Goal: Task Accomplishment & Management: Complete application form

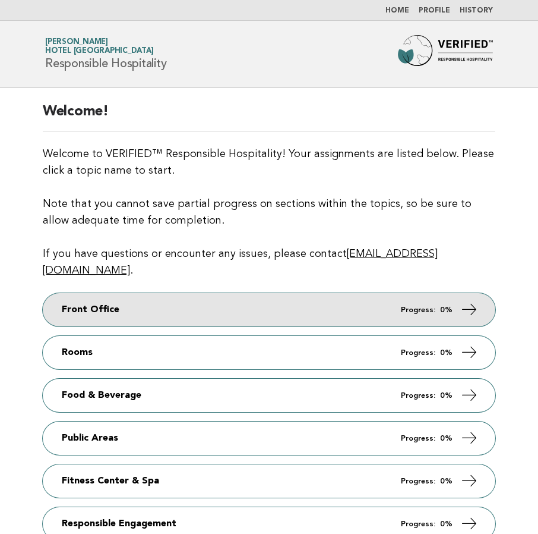
click at [283, 293] on link "Front Office Progress: 0%" at bounding box center [269, 309] width 453 height 33
click at [278, 293] on link "Front Office Progress: 0%" at bounding box center [269, 309] width 453 height 33
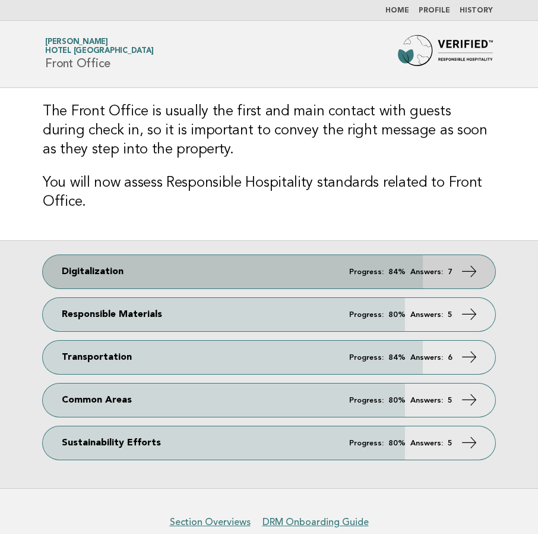
click at [305, 270] on link "Digitalization Progress: 84% Answers: 7" at bounding box center [269, 271] width 453 height 33
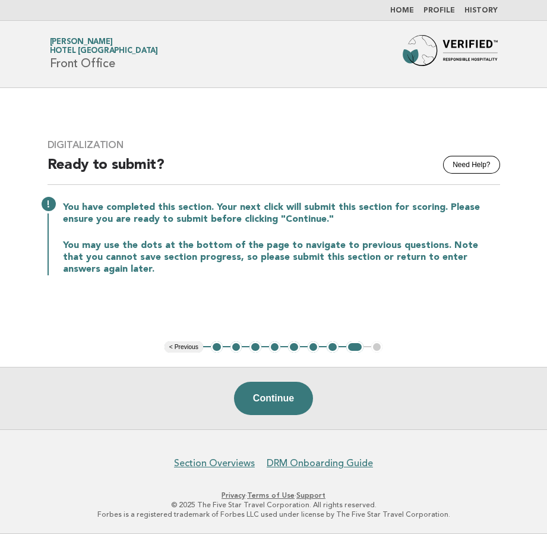
click at [218, 345] on button "1" at bounding box center [217, 347] width 12 height 12
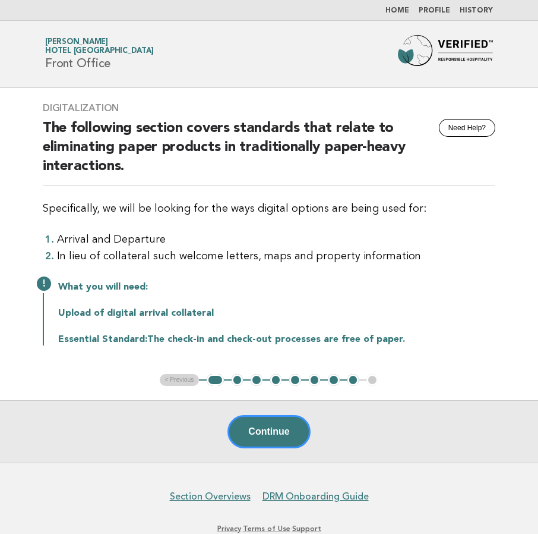
click at [235, 380] on button "2" at bounding box center [238, 380] width 12 height 12
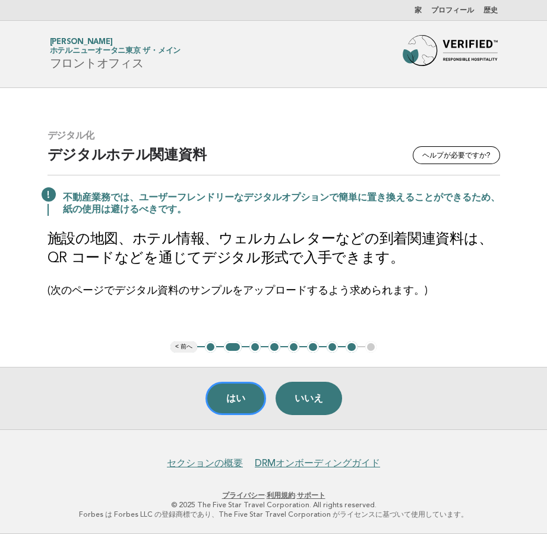
click at [254, 346] on font "3" at bounding box center [255, 346] width 4 height 9
click at [248, 395] on button "はい" at bounding box center [236, 398] width 61 height 33
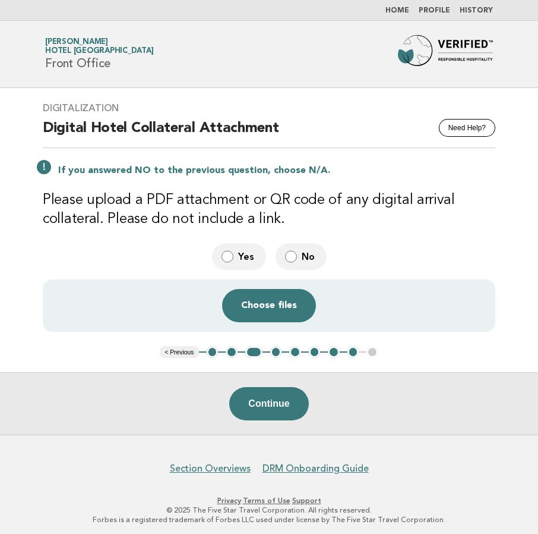
click at [278, 352] on button "4" at bounding box center [276, 352] width 12 height 12
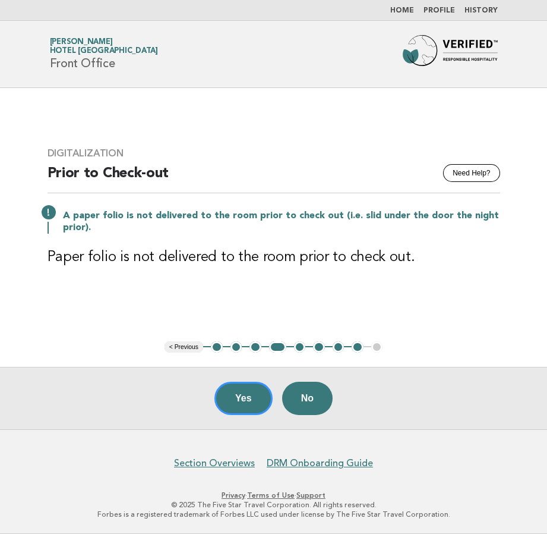
click at [300, 349] on button "5" at bounding box center [300, 347] width 12 height 12
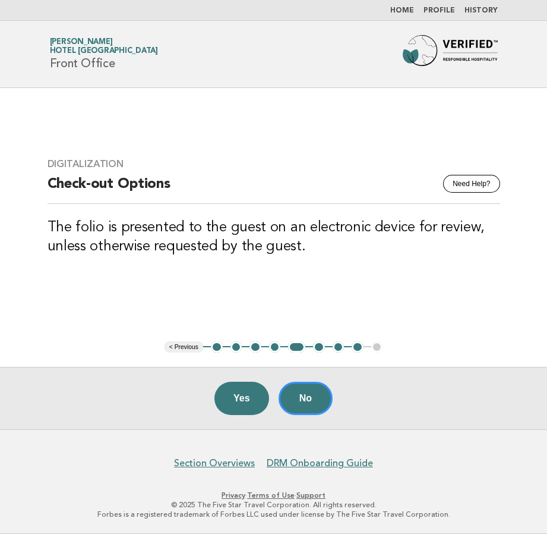
click at [319, 346] on button "6" at bounding box center [319, 347] width 12 height 12
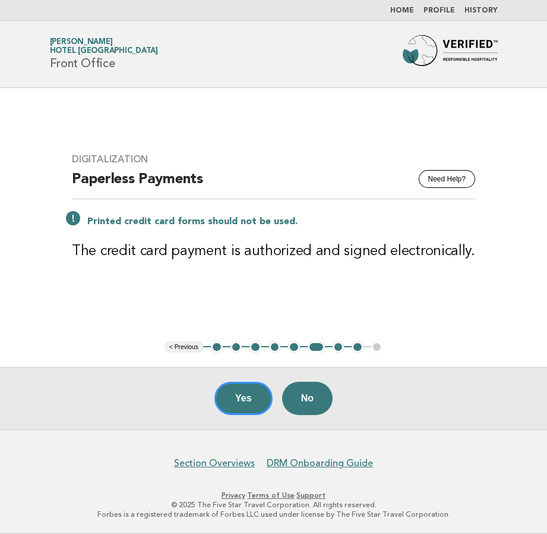
click at [336, 345] on button "7" at bounding box center [339, 347] width 12 height 12
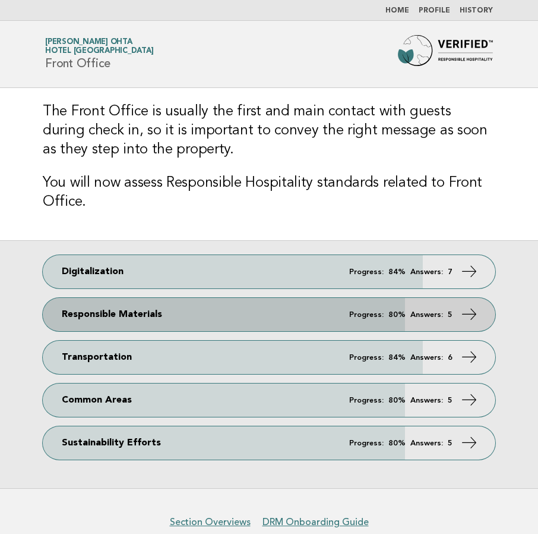
click at [242, 312] on link "Responsible Materials Progress: 80% Answers: 5" at bounding box center [269, 314] width 453 height 33
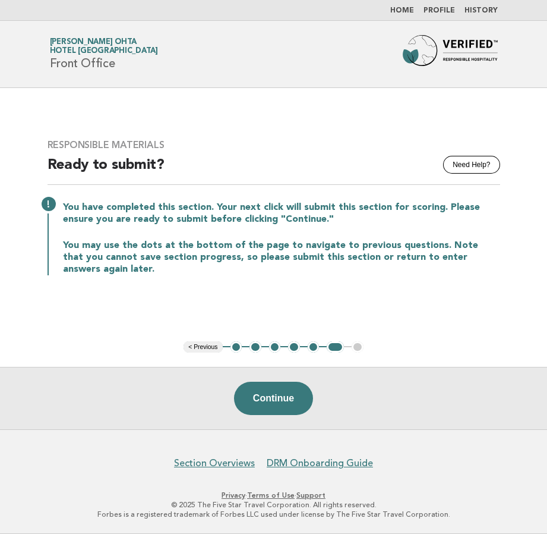
click at [255, 346] on button "2" at bounding box center [256, 347] width 12 height 12
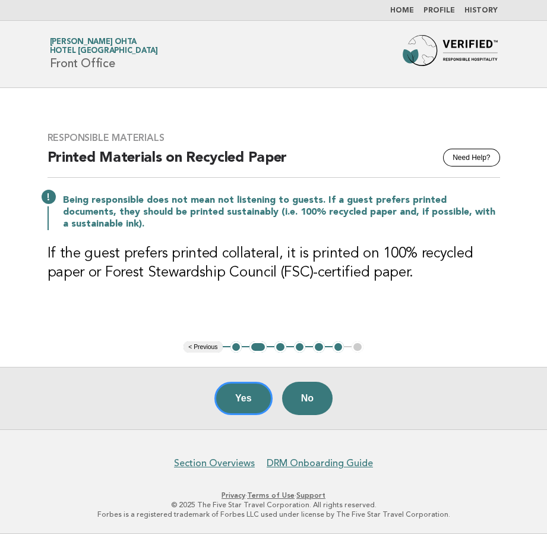
click at [279, 346] on button "3" at bounding box center [281, 347] width 12 height 12
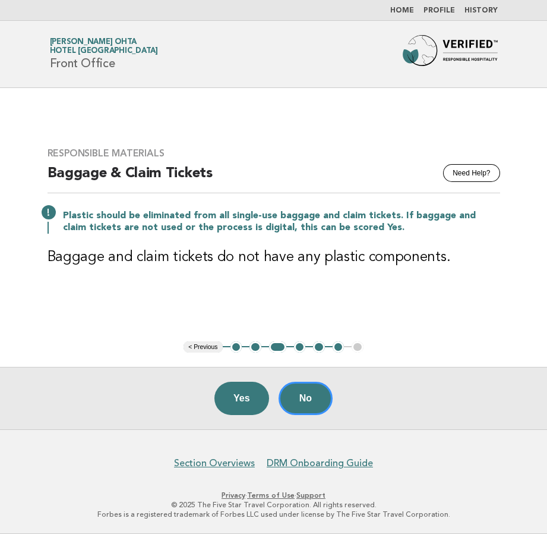
click at [300, 346] on button "4" at bounding box center [300, 347] width 12 height 12
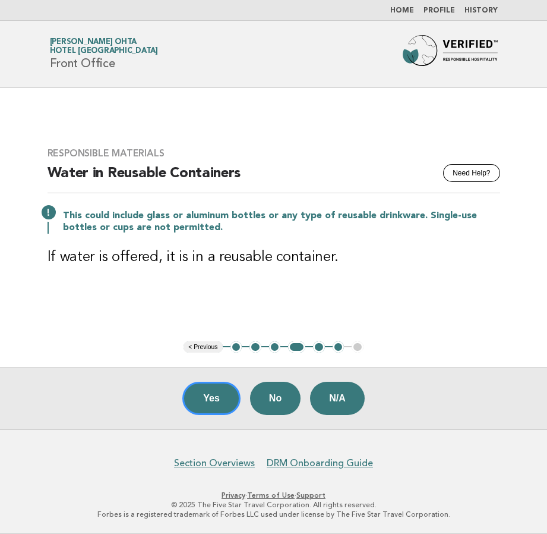
click at [318, 345] on button "5" at bounding box center [319, 347] width 12 height 12
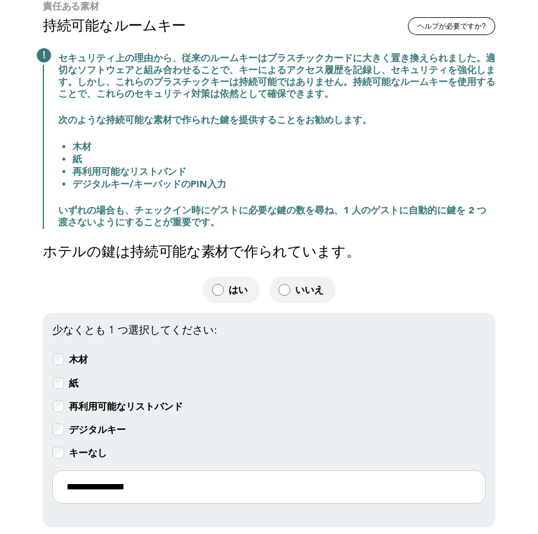
scroll to position [119, 0]
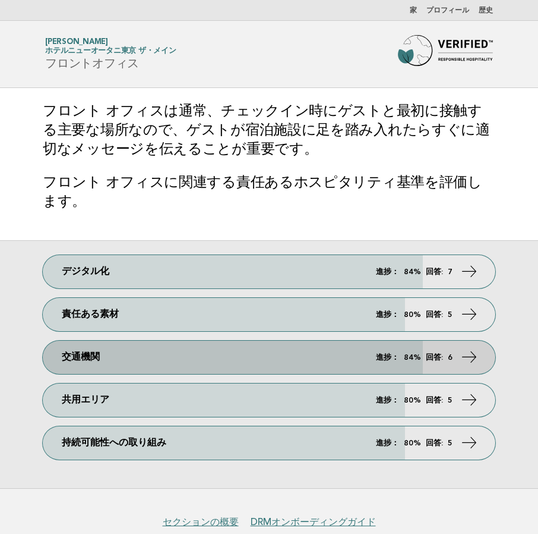
click at [238, 364] on link "交通機関 進捗： 84% 回答: 6" at bounding box center [269, 357] width 453 height 33
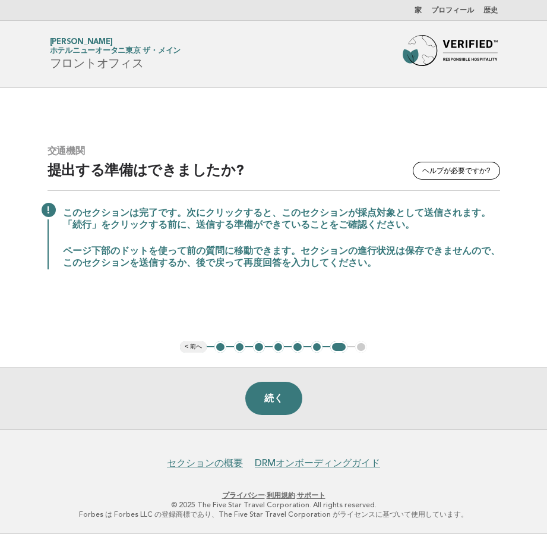
click at [238, 348] on font "2" at bounding box center [240, 346] width 4 height 9
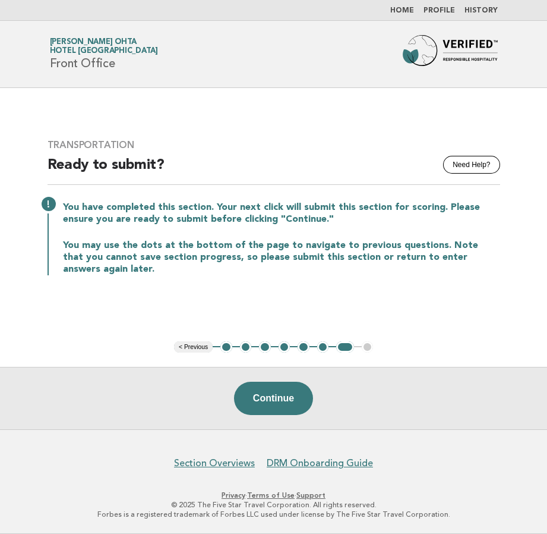
click at [244, 348] on button "2" at bounding box center [246, 347] width 12 height 12
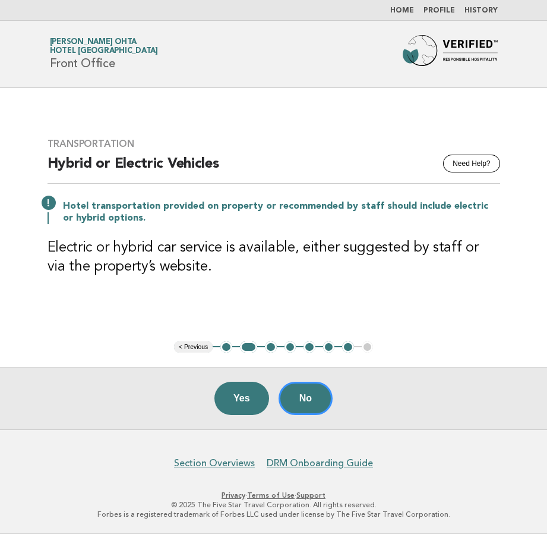
click at [520, 39] on header "Forbes Travel Guide Makiko Ohta Hotel New Otani Tokyo The Main Front Office" at bounding box center [273, 54] width 547 height 67
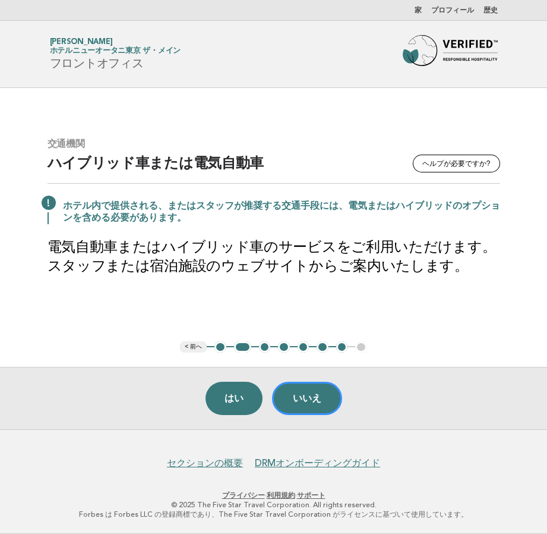
click at [457, 314] on main "交通機関 ヘルプが必要ですか? ハイブリッド車または電気自動車 ホテル内で提供される、またはスタッフが推奨する交通手段には、電気またはハイブリッドのオプション…" at bounding box center [273, 258] width 547 height 341
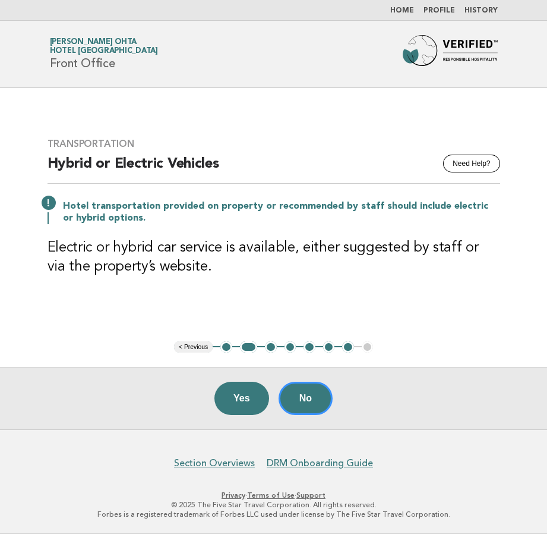
click at [272, 348] on button "3" at bounding box center [271, 347] width 12 height 12
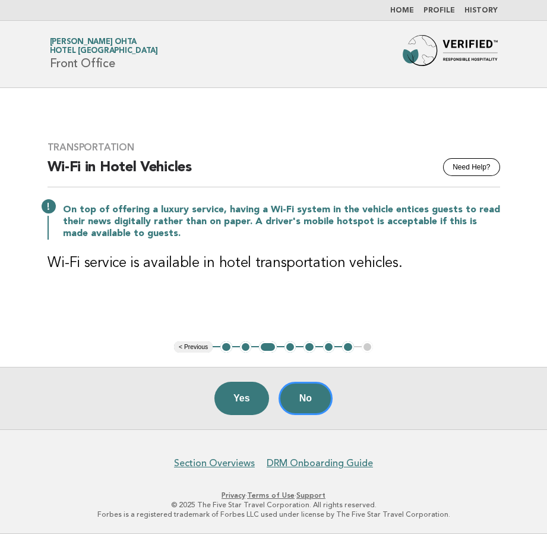
click at [291, 348] on button "4" at bounding box center [291, 347] width 12 height 12
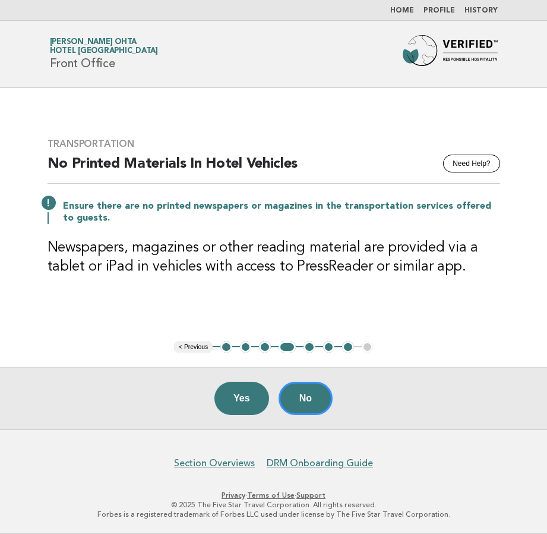
click at [308, 348] on button "5" at bounding box center [310, 347] width 12 height 12
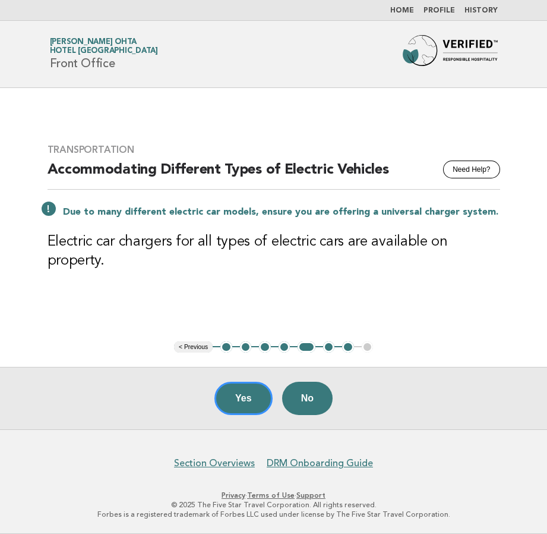
click at [329, 348] on button "6" at bounding box center [329, 347] width 12 height 12
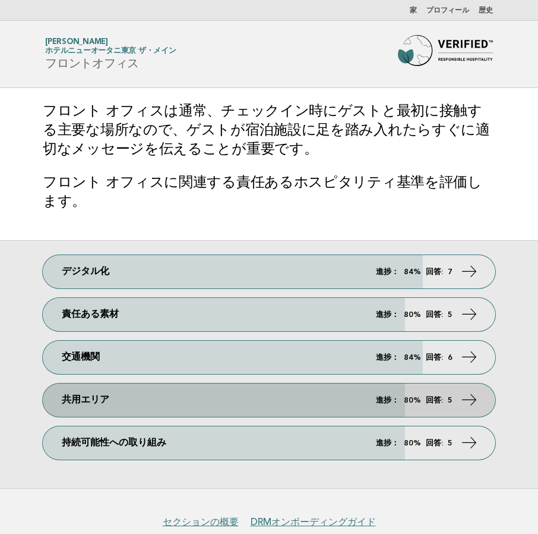
click at [232, 396] on link "共用エリア 進捗： 80% 回答: 5" at bounding box center [269, 399] width 453 height 33
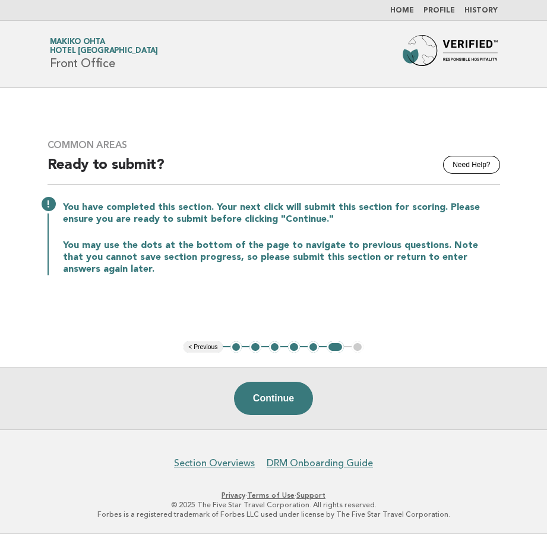
click at [253, 348] on button "2" at bounding box center [256, 347] width 12 height 12
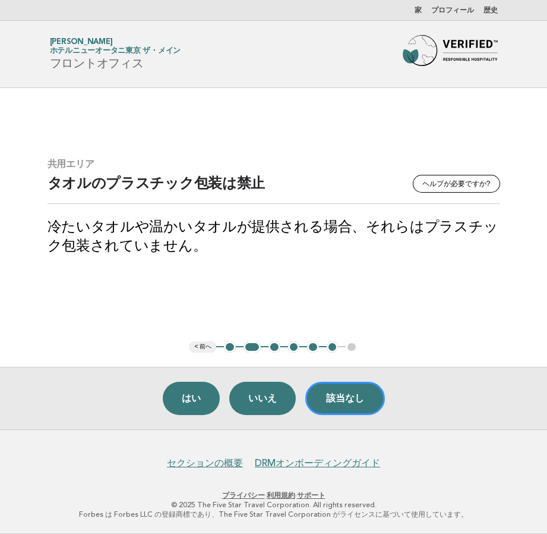
click at [275, 348] on font "3" at bounding box center [274, 346] width 4 height 9
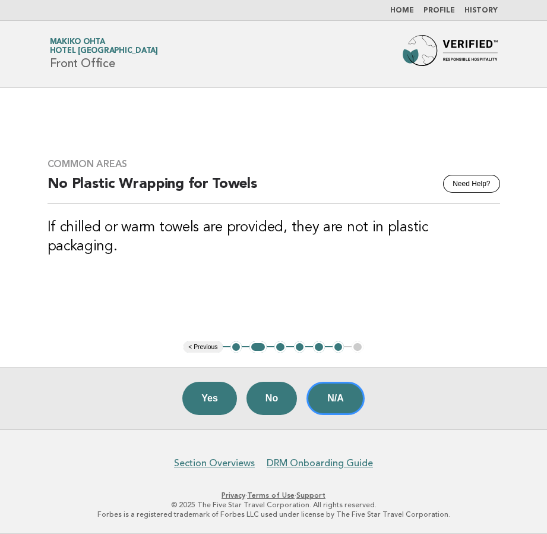
click at [278, 345] on button "3" at bounding box center [281, 347] width 12 height 12
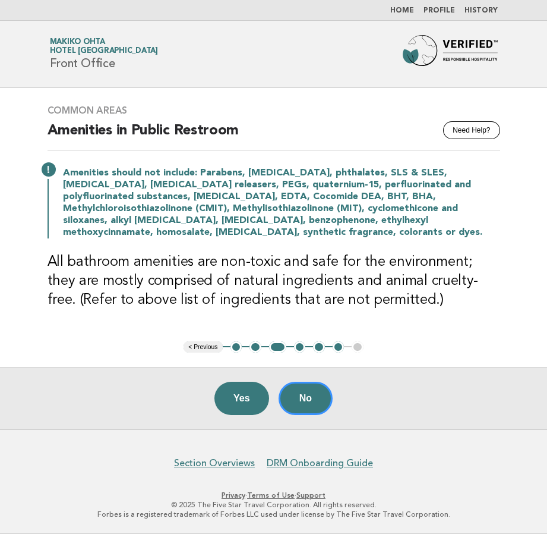
click at [296, 348] on button "4" at bounding box center [300, 347] width 12 height 12
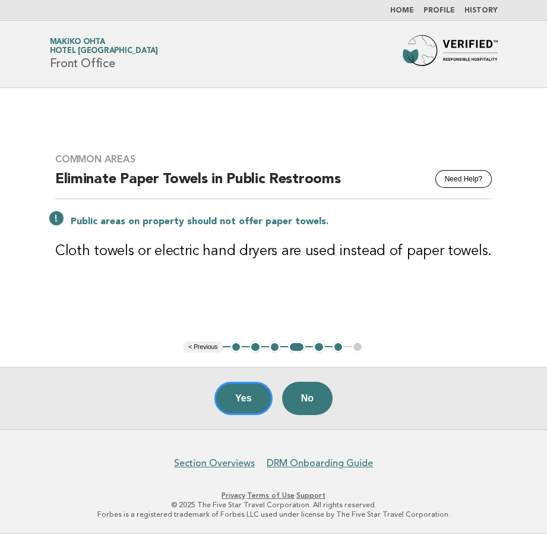
click at [319, 348] on button "5" at bounding box center [319, 347] width 12 height 12
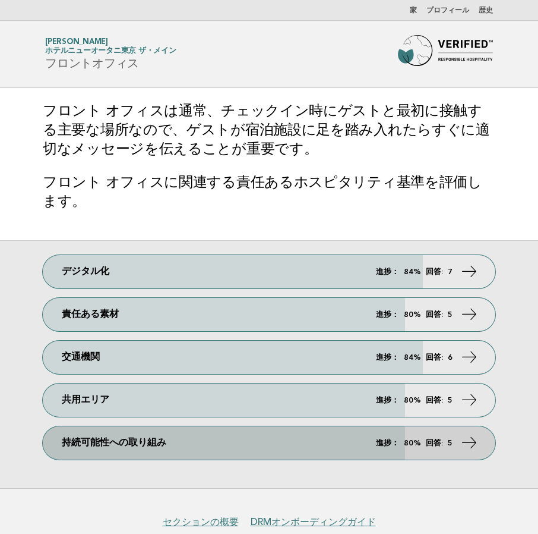
click at [300, 443] on link "持続可能性への取り組み 進捗： 80% 回答: 5" at bounding box center [269, 442] width 453 height 33
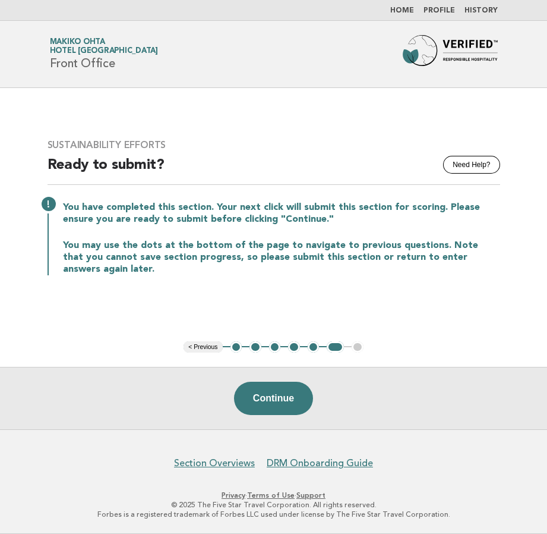
click at [253, 349] on button "2" at bounding box center [256, 347] width 12 height 12
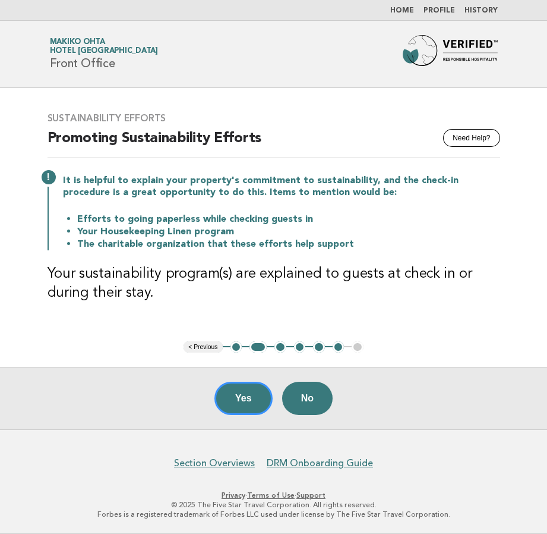
click at [278, 348] on button "3" at bounding box center [281, 347] width 12 height 12
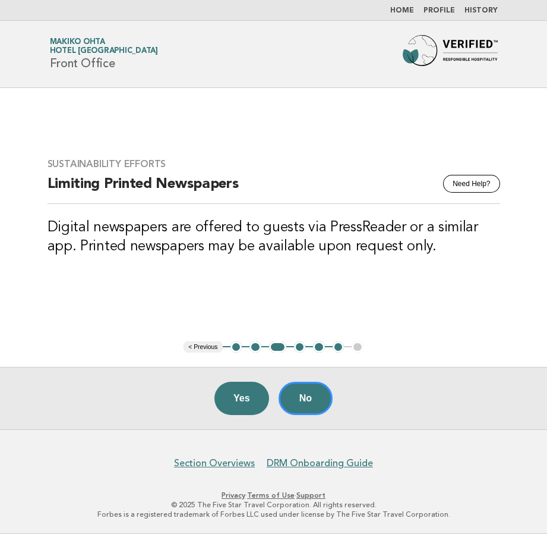
click at [301, 348] on button "4" at bounding box center [300, 347] width 12 height 12
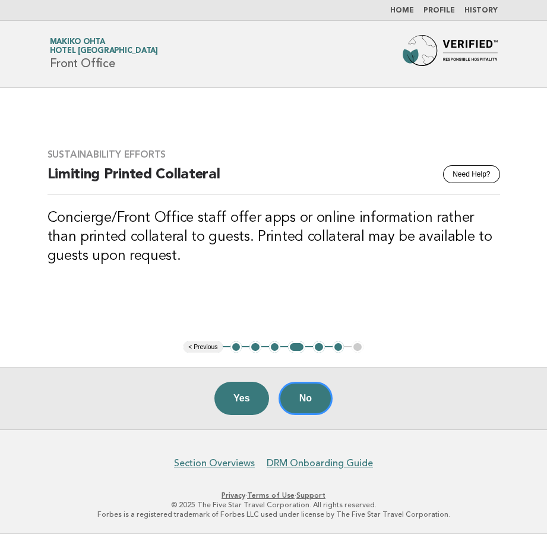
click at [322, 346] on button "5" at bounding box center [319, 347] width 12 height 12
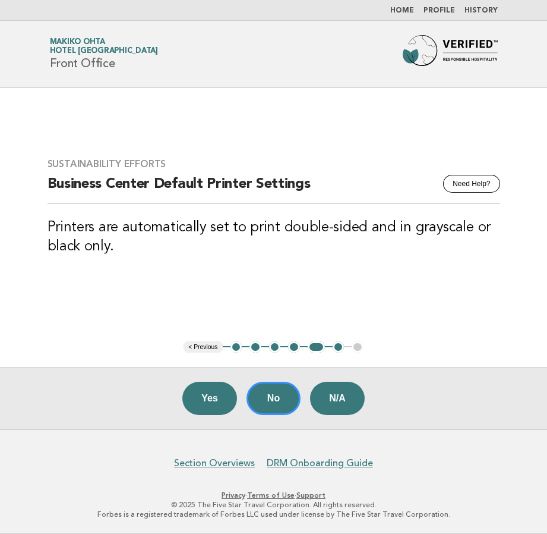
click at [355, 90] on main "Sustainability Efforts Need Help? Business Center Default Printer Settings Prin…" at bounding box center [273, 258] width 547 height 341
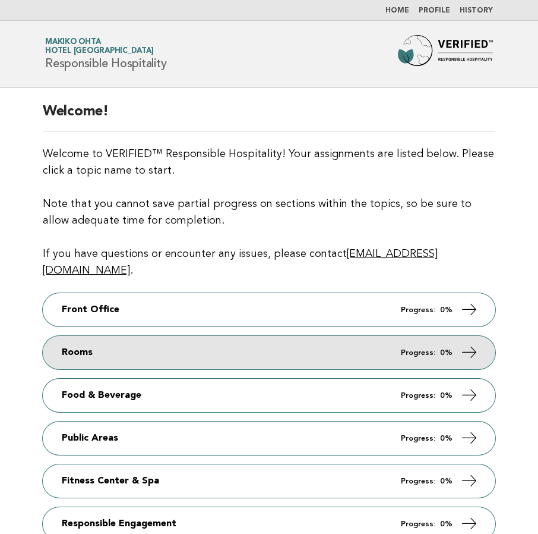
click at [207, 336] on link "Rooms Progress: 0%" at bounding box center [269, 352] width 453 height 33
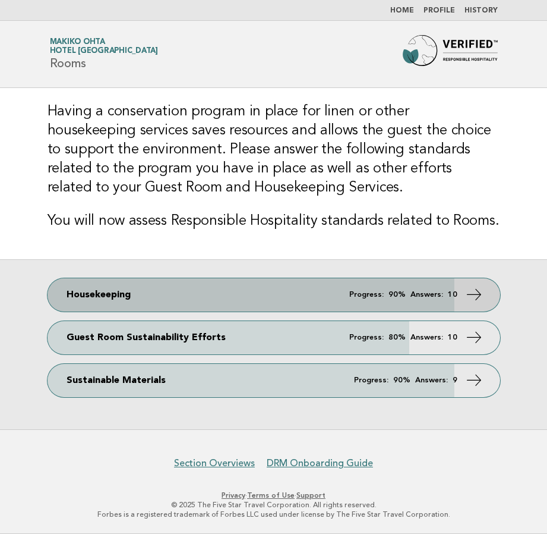
click at [212, 294] on link "Housekeeping Progress: 90% Answers: 10" at bounding box center [274, 294] width 453 height 33
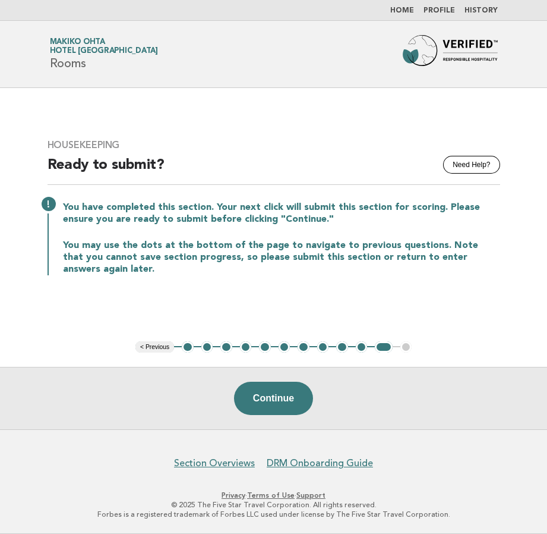
click at [206, 346] on button "2" at bounding box center [207, 347] width 12 height 12
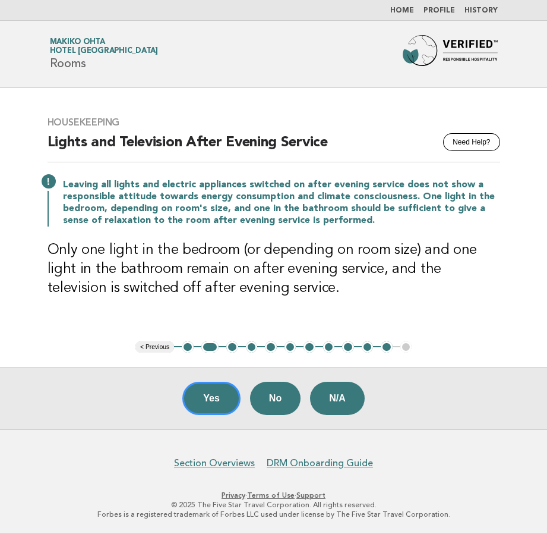
click at [231, 346] on button "3" at bounding box center [232, 347] width 12 height 12
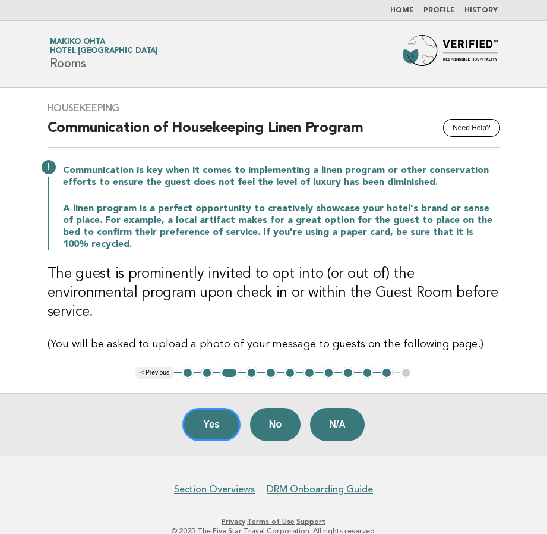
click at [253, 367] on button "4" at bounding box center [252, 373] width 12 height 12
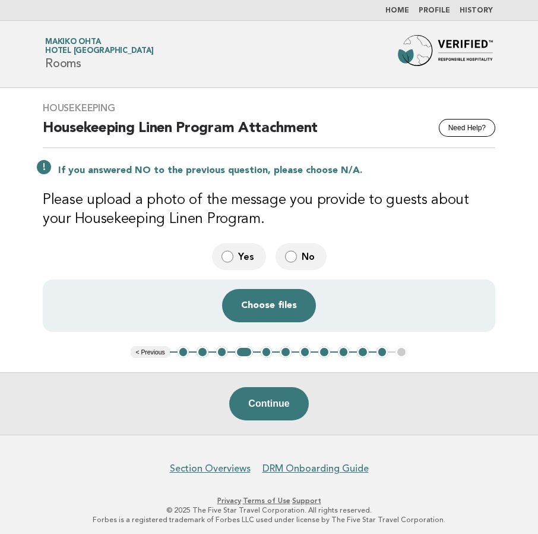
click at [266, 354] on button "5" at bounding box center [267, 352] width 12 height 12
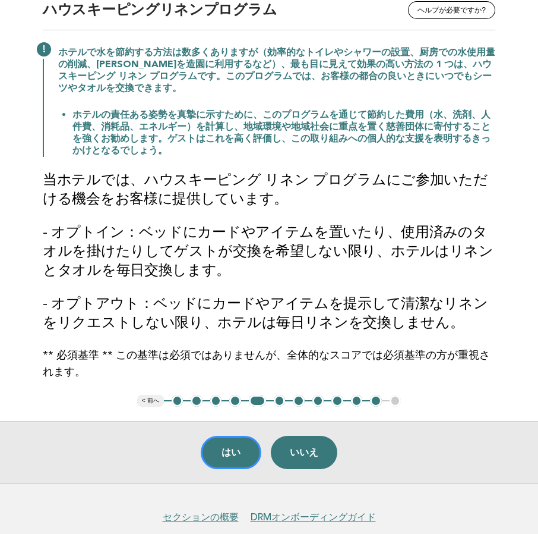
scroll to position [119, 0]
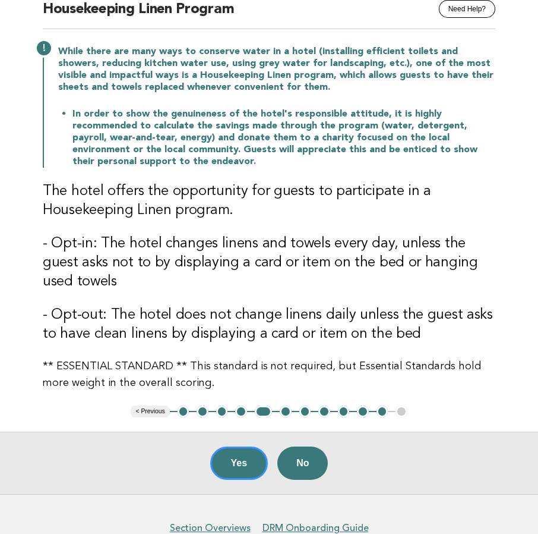
click at [287, 411] on button "6" at bounding box center [286, 411] width 12 height 12
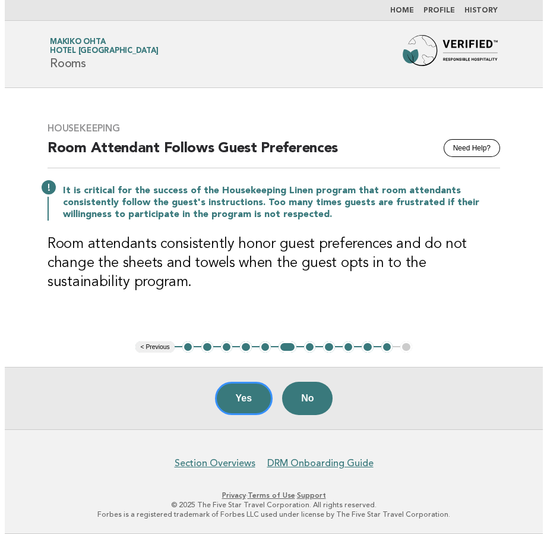
scroll to position [0, 0]
click at [310, 348] on button "7" at bounding box center [310, 347] width 12 height 12
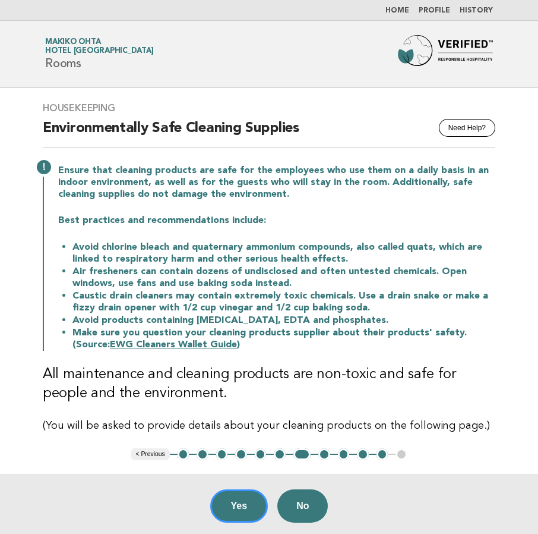
click at [327, 455] on button "8" at bounding box center [325, 454] width 12 height 12
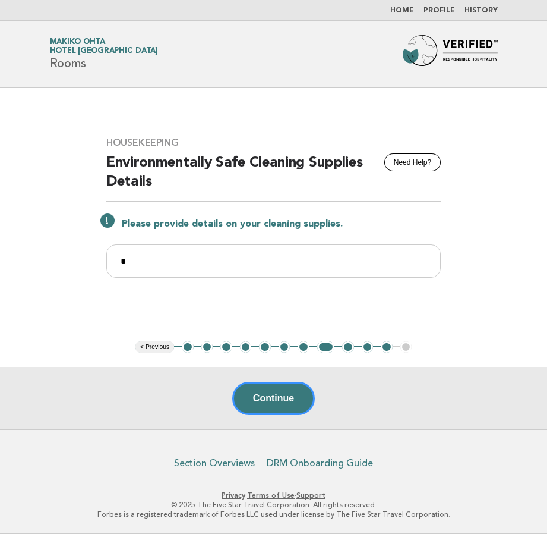
click at [345, 345] on button "9" at bounding box center [348, 347] width 12 height 12
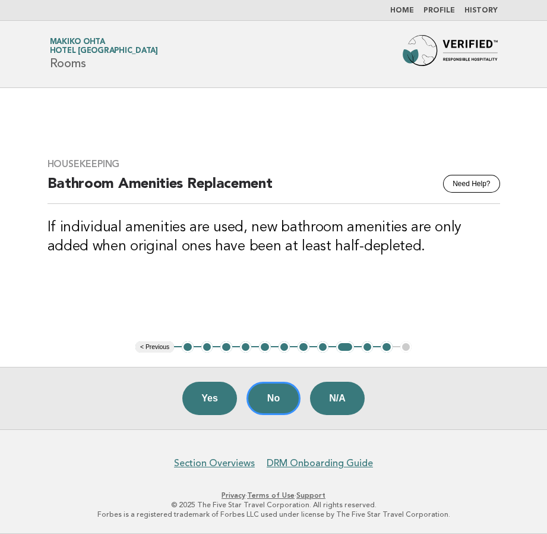
click at [365, 346] on button "10" at bounding box center [368, 347] width 12 height 12
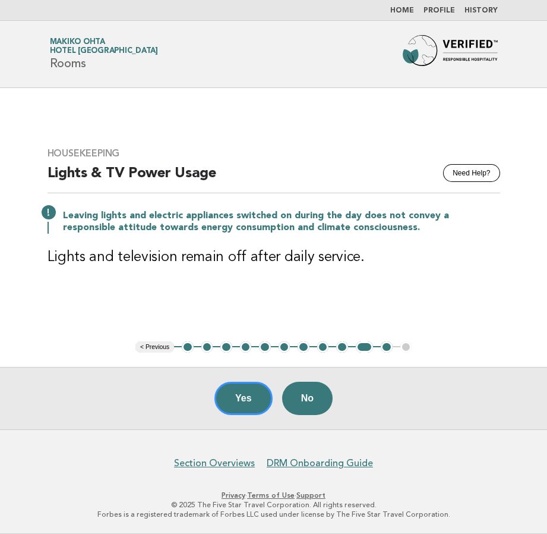
click at [204, 348] on button "2" at bounding box center [207, 347] width 12 height 12
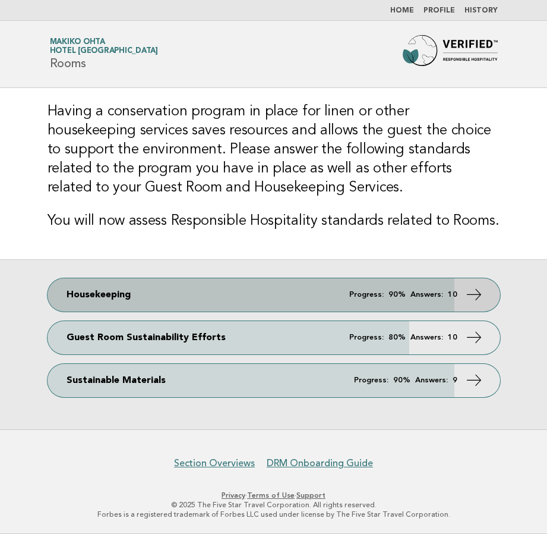
click at [371, 298] on em "Progress:" at bounding box center [366, 295] width 34 height 8
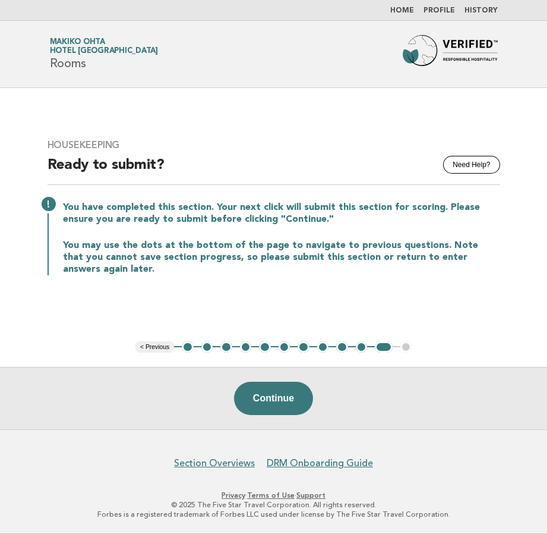
click at [227, 349] on button "3" at bounding box center [226, 347] width 12 height 12
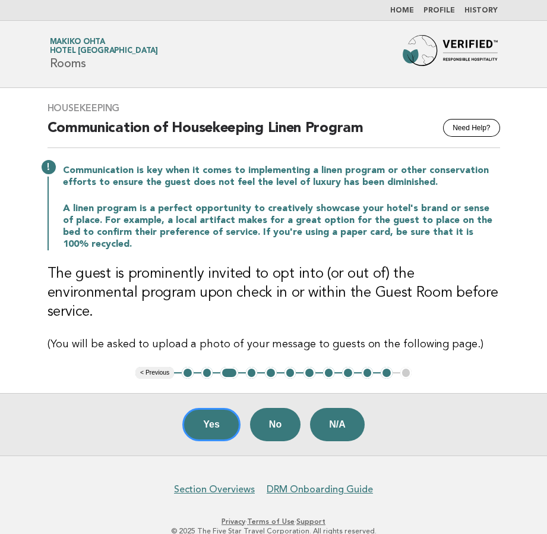
click at [207, 367] on button "2" at bounding box center [207, 373] width 12 height 12
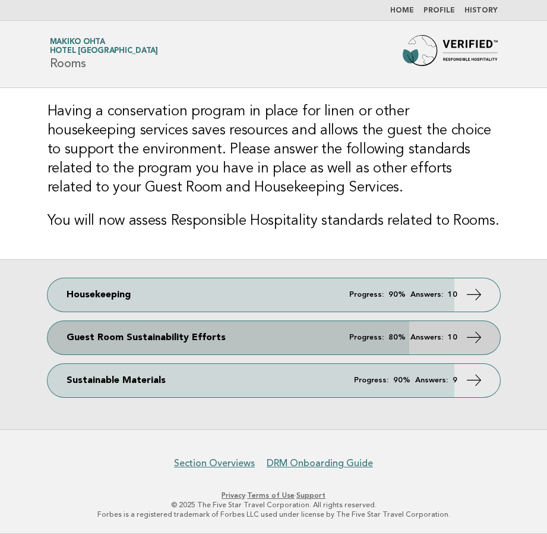
click at [275, 341] on link "Guest Room Sustainability Efforts Progress: 80% Answers: 10" at bounding box center [274, 337] width 453 height 33
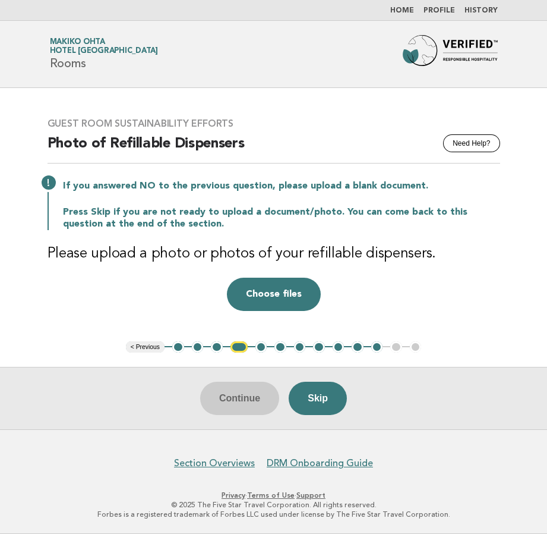
click at [198, 348] on button "2" at bounding box center [198, 347] width 12 height 12
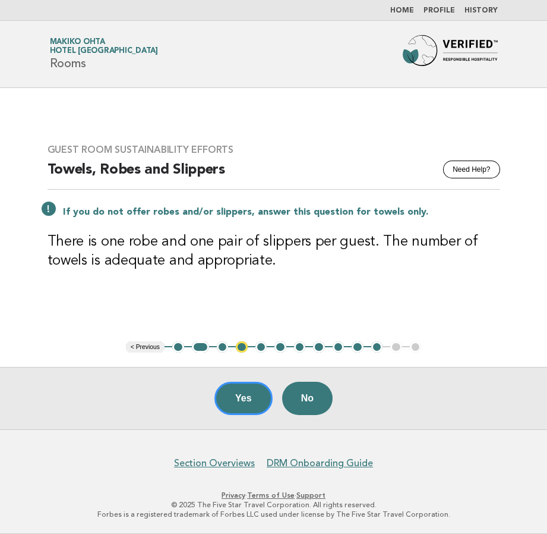
click at [223, 349] on button "3" at bounding box center [223, 347] width 12 height 12
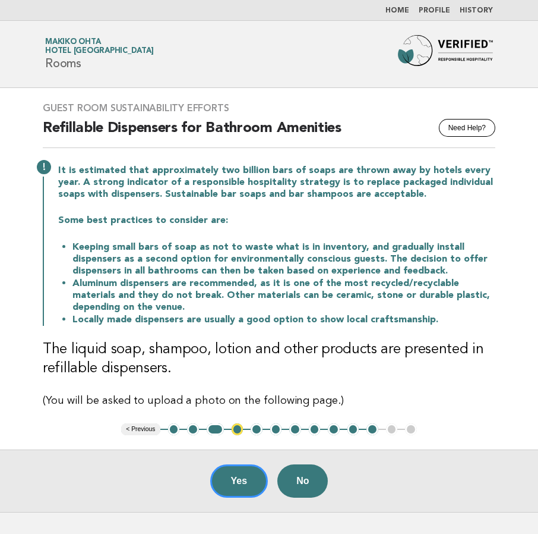
click at [240, 430] on button "4" at bounding box center [238, 429] width 12 height 12
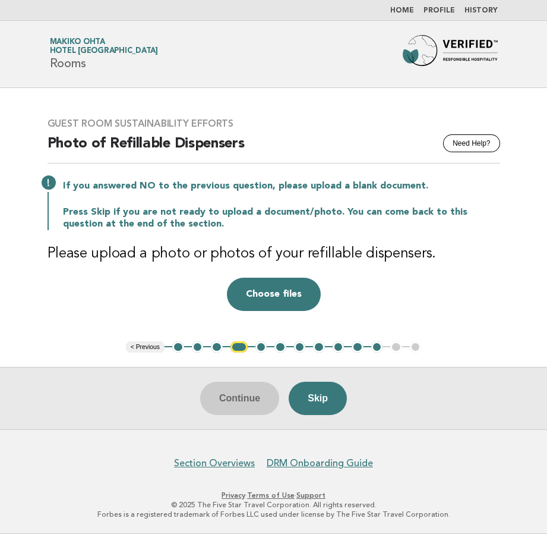
click at [262, 348] on button "5" at bounding box center [262, 347] width 12 height 12
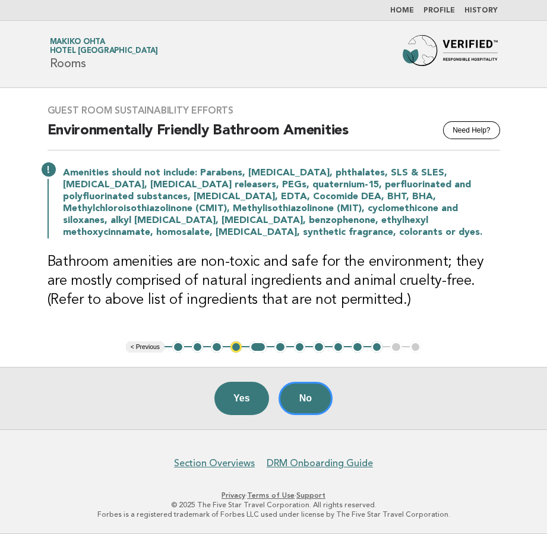
click at [278, 348] on button "6" at bounding box center [281, 347] width 12 height 12
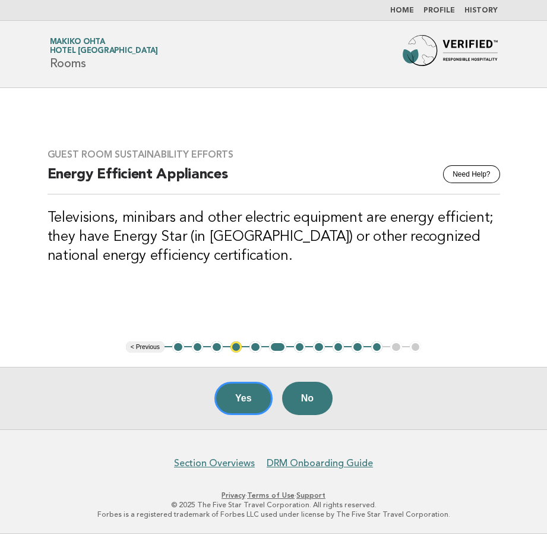
click at [299, 350] on button "7" at bounding box center [300, 347] width 12 height 12
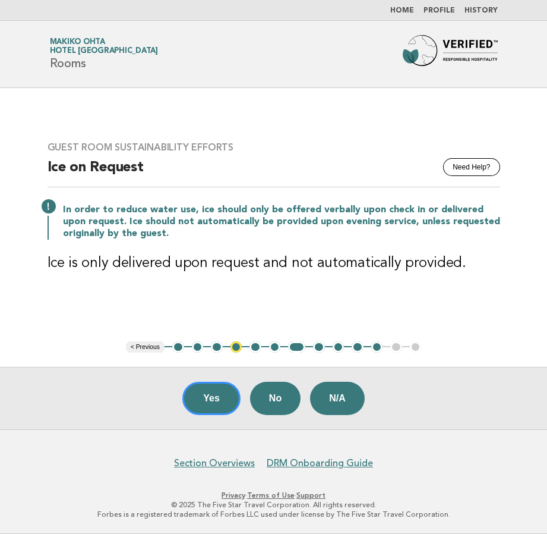
click at [321, 349] on button "8" at bounding box center [319, 347] width 12 height 12
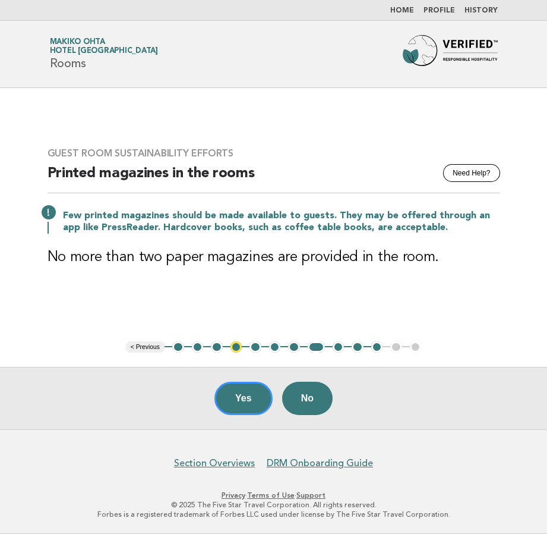
click at [336, 346] on button "9" at bounding box center [339, 347] width 12 height 12
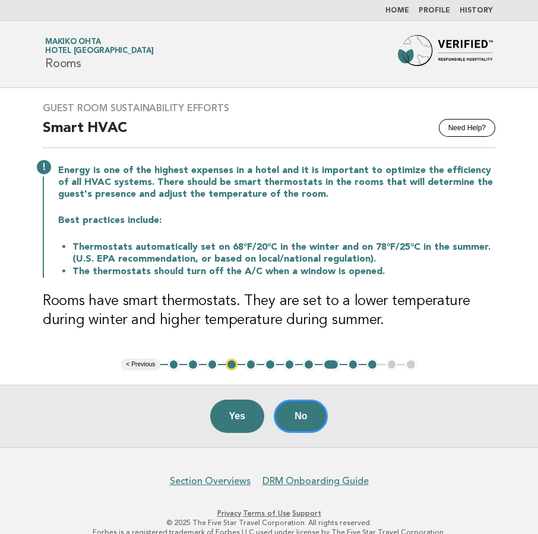
click at [357, 366] on button "10" at bounding box center [354, 364] width 12 height 12
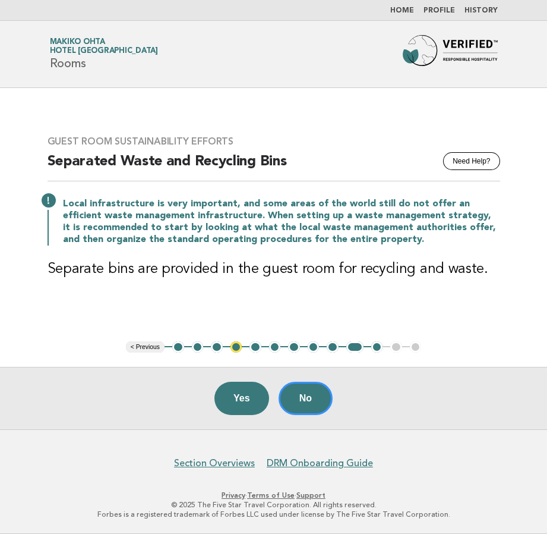
click at [377, 347] on button "11" at bounding box center [377, 347] width 12 height 12
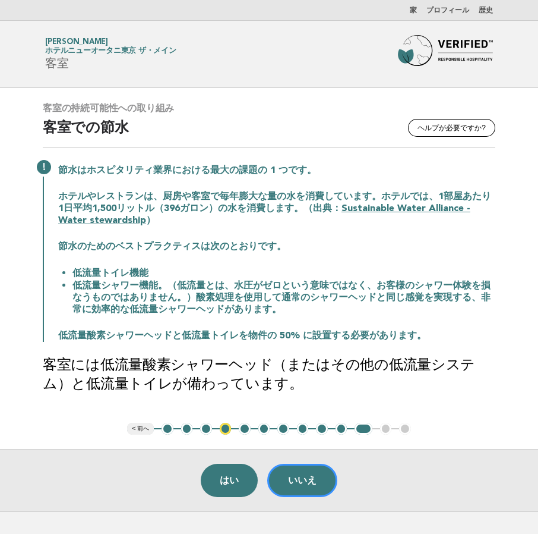
click at [368, 77] on header "フォーブス・トラベルガイド [PERSON_NAME] ホテルニューオータニ東京 ザ・メイン 客室" at bounding box center [269, 54] width 538 height 67
